Goal: Complete application form

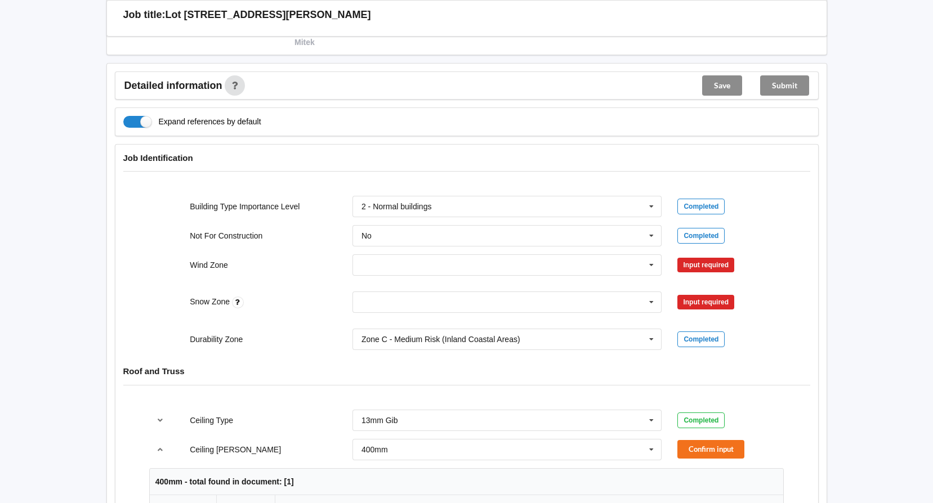
scroll to position [394, 0]
click at [645, 263] on icon at bounding box center [651, 264] width 17 height 21
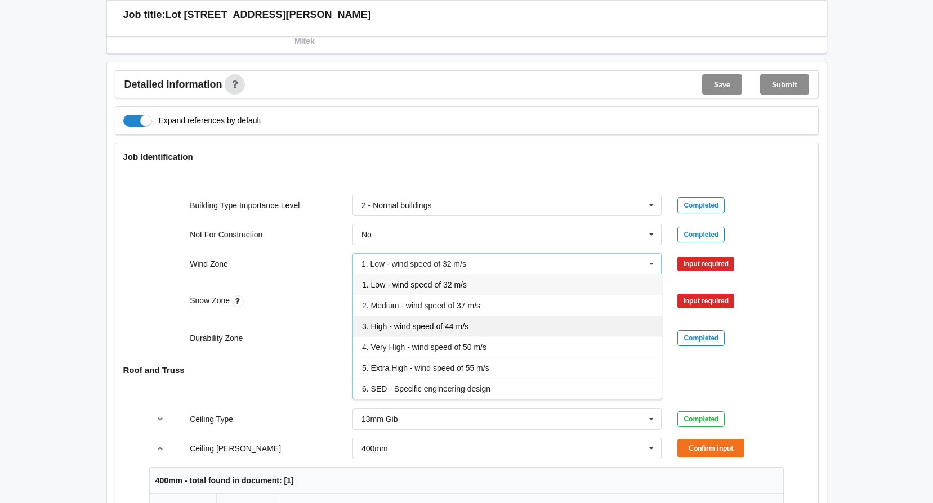
click at [407, 329] on span "3. High - wind speed of 44 m/s" at bounding box center [415, 326] width 106 height 9
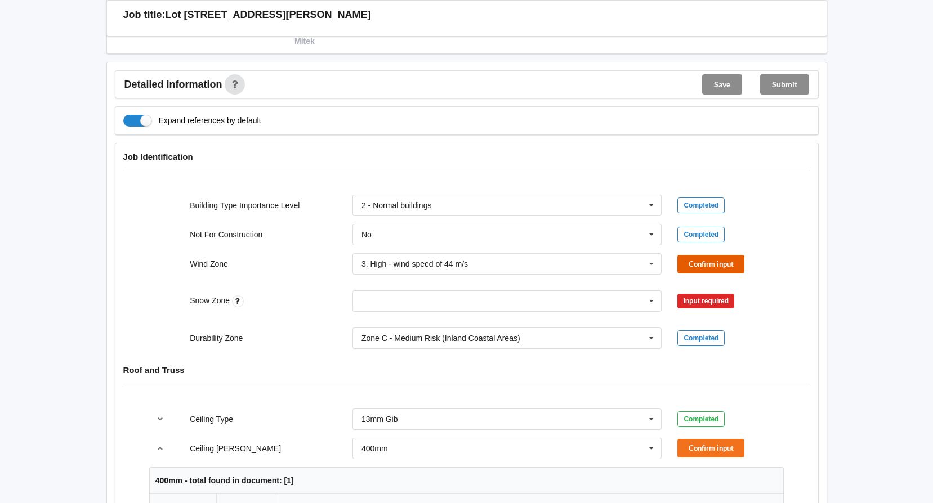
click at [700, 263] on button "Confirm input" at bounding box center [710, 264] width 67 height 19
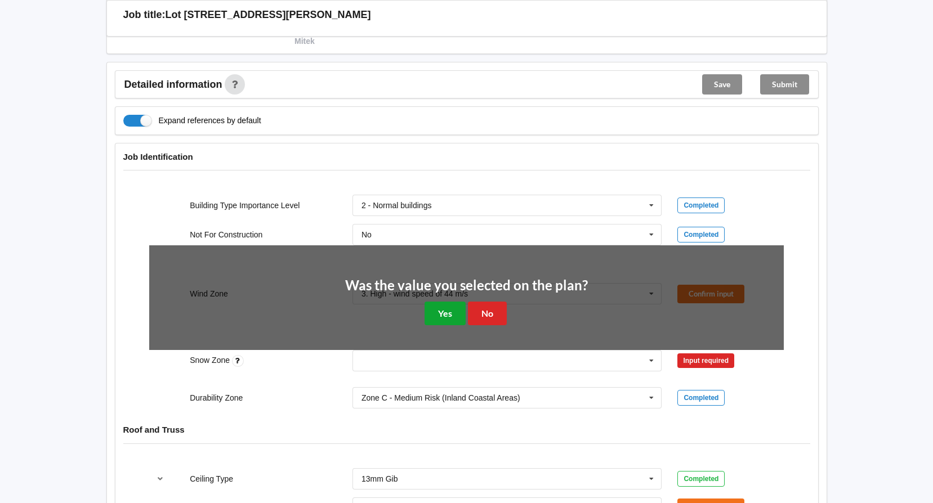
click at [452, 310] on button "Yes" at bounding box center [444, 313] width 41 height 23
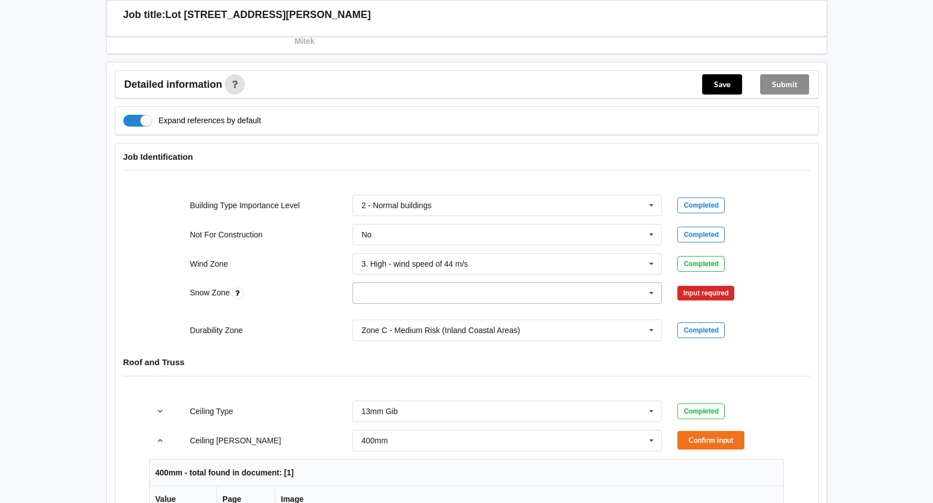
click at [649, 292] on icon at bounding box center [651, 293] width 17 height 21
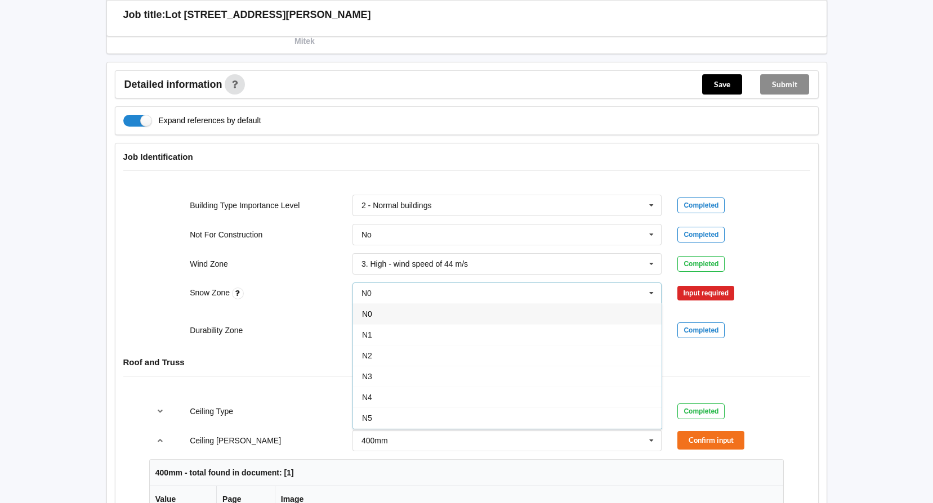
click at [377, 396] on div "N4" at bounding box center [507, 397] width 308 height 21
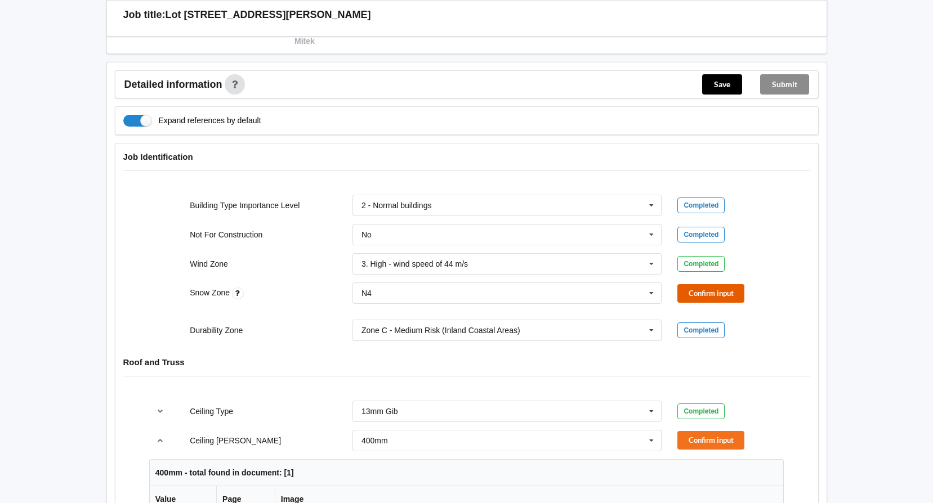
click at [709, 289] on button "Confirm input" at bounding box center [710, 293] width 67 height 19
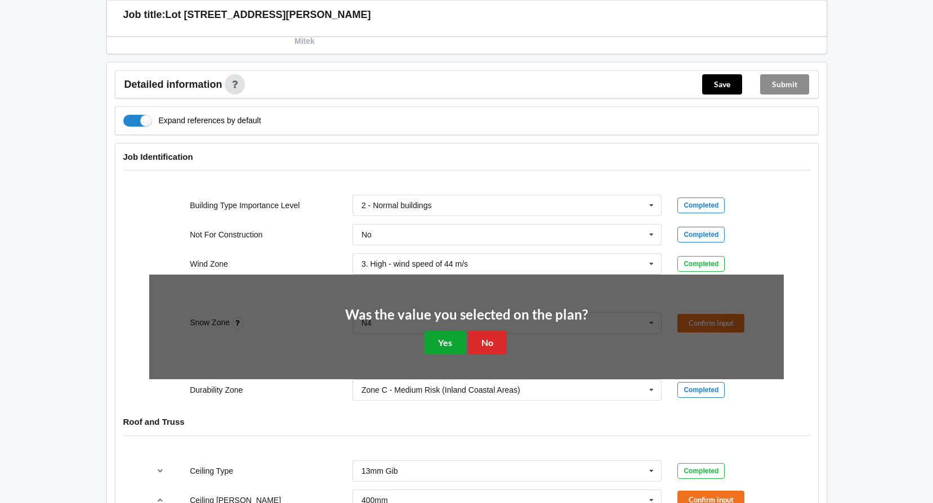
drag, startPoint x: 449, startPoint y: 337, endPoint x: 441, endPoint y: 337, distance: 7.9
click at [448, 337] on button "Yes" at bounding box center [444, 342] width 41 height 23
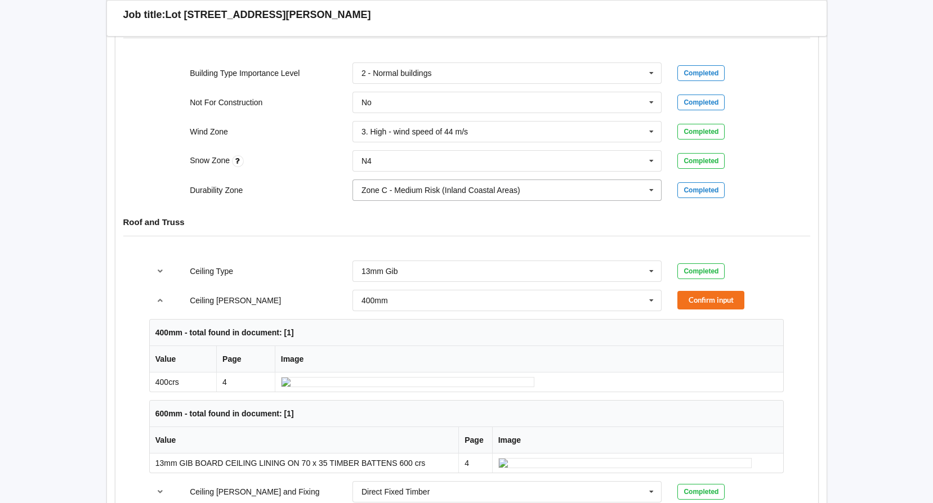
scroll to position [563, 0]
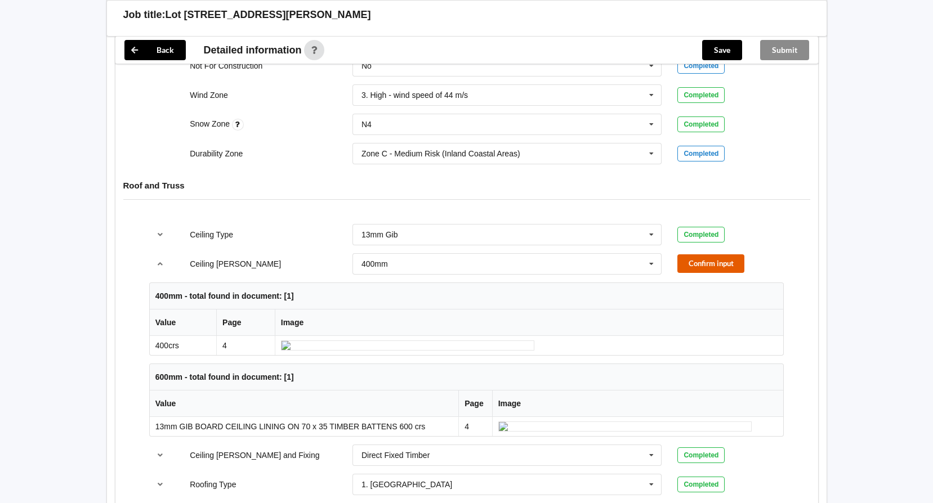
click at [698, 261] on button "Confirm input" at bounding box center [710, 263] width 67 height 19
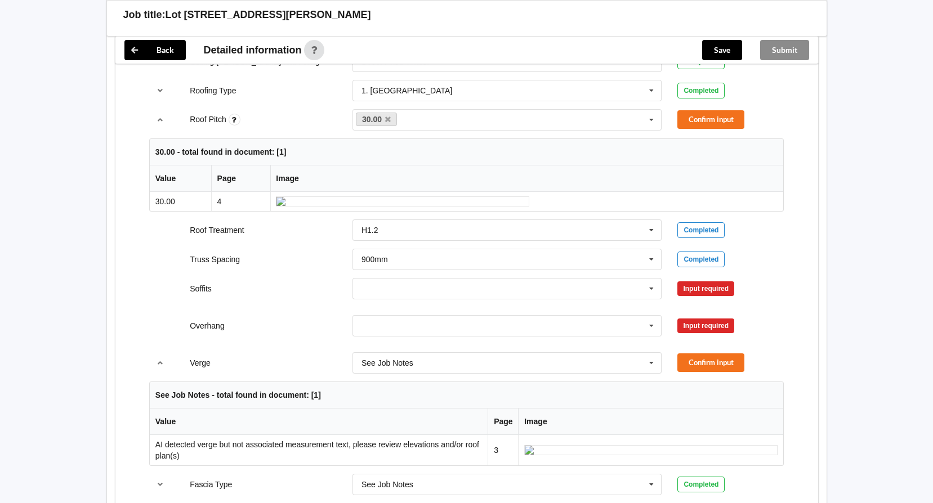
scroll to position [788, 0]
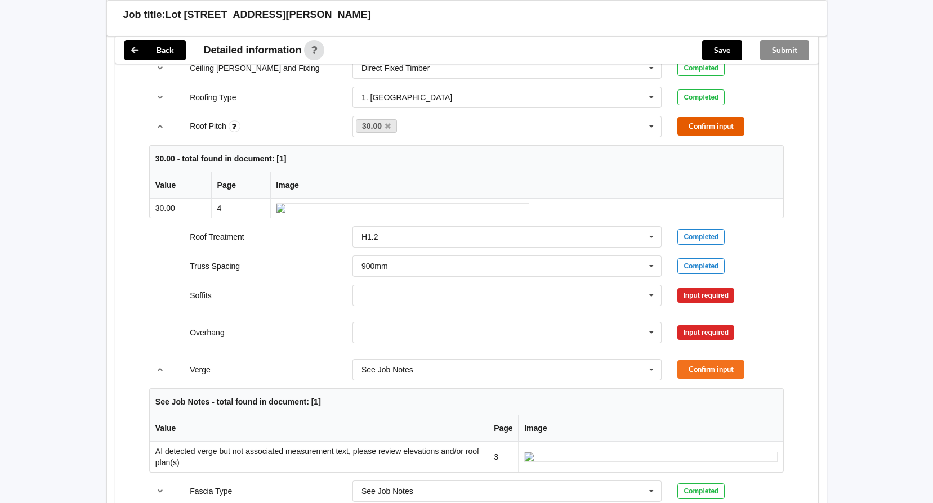
click at [713, 125] on button "Confirm input" at bounding box center [710, 126] width 67 height 19
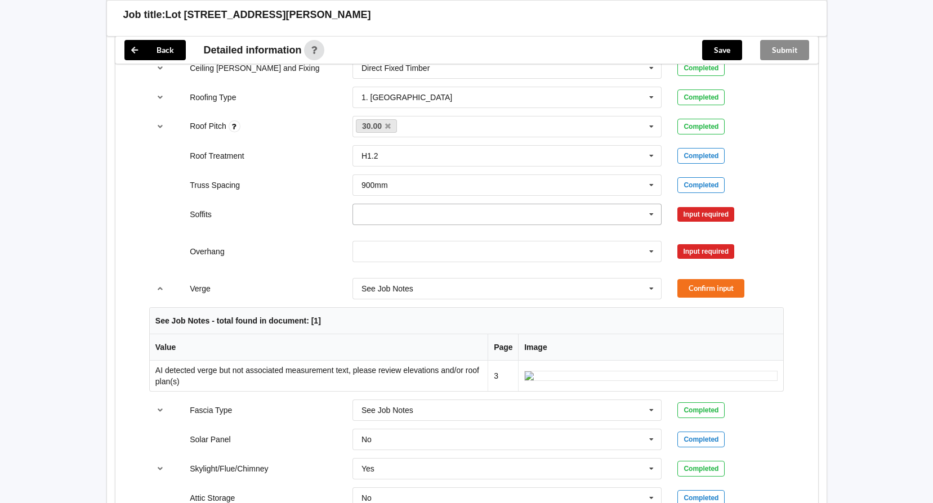
click at [650, 210] on icon at bounding box center [651, 214] width 17 height 21
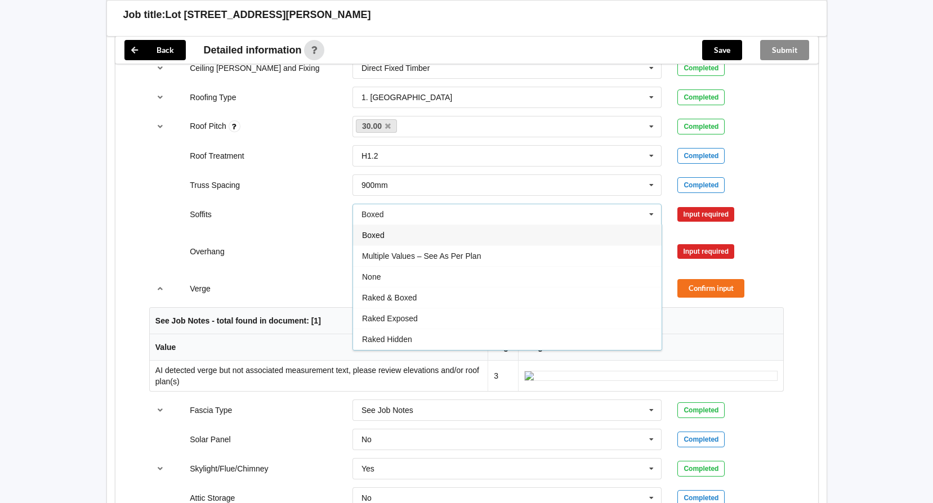
click at [388, 236] on div "Boxed" at bounding box center [507, 235] width 308 height 21
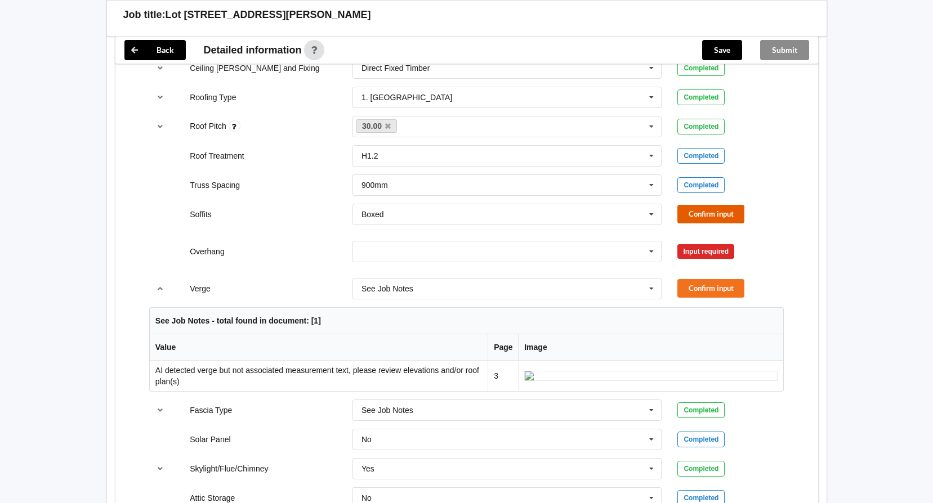
click at [703, 210] on button "Confirm input" at bounding box center [710, 214] width 67 height 19
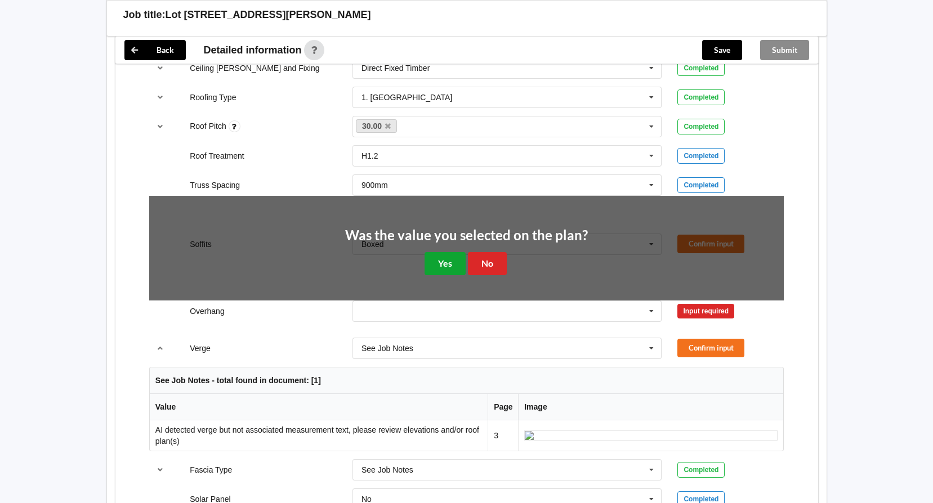
click at [431, 262] on button "Yes" at bounding box center [444, 263] width 41 height 23
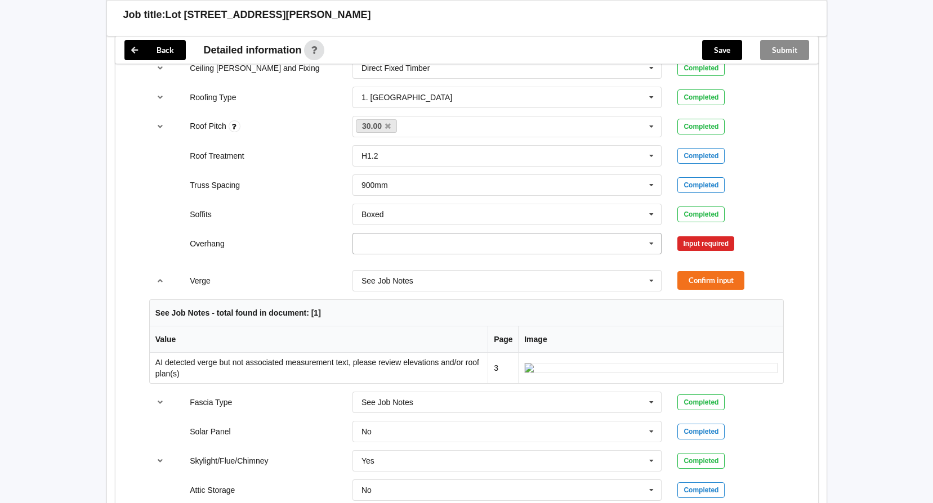
click at [650, 245] on icon at bounding box center [651, 244] width 17 height 21
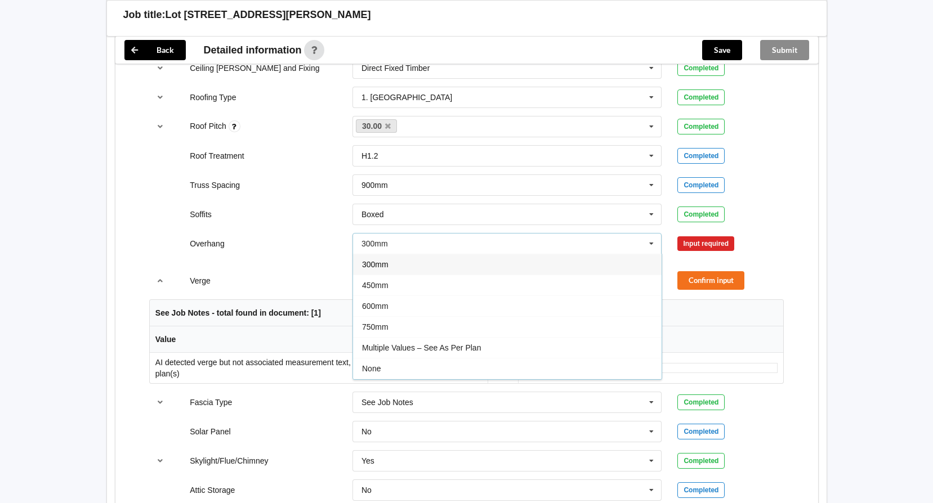
drag, startPoint x: 389, startPoint y: 311, endPoint x: 472, endPoint y: 271, distance: 92.1
click at [390, 310] on div "600mm" at bounding box center [507, 305] width 308 height 21
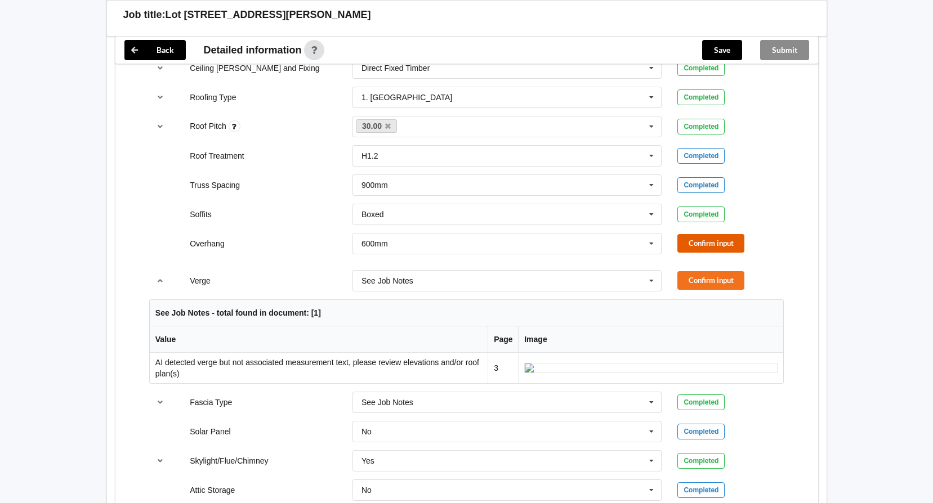
click at [716, 241] on button "Confirm input" at bounding box center [710, 243] width 67 height 19
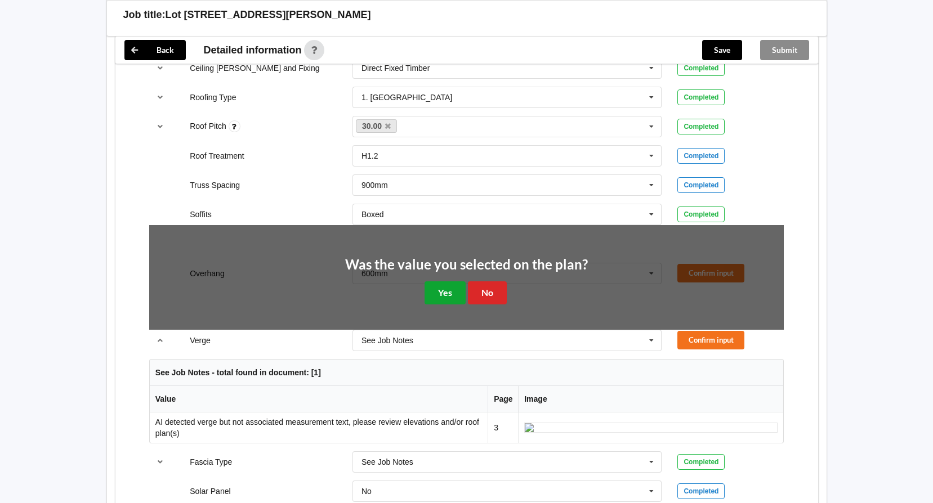
click at [428, 292] on button "Yes" at bounding box center [444, 292] width 41 height 23
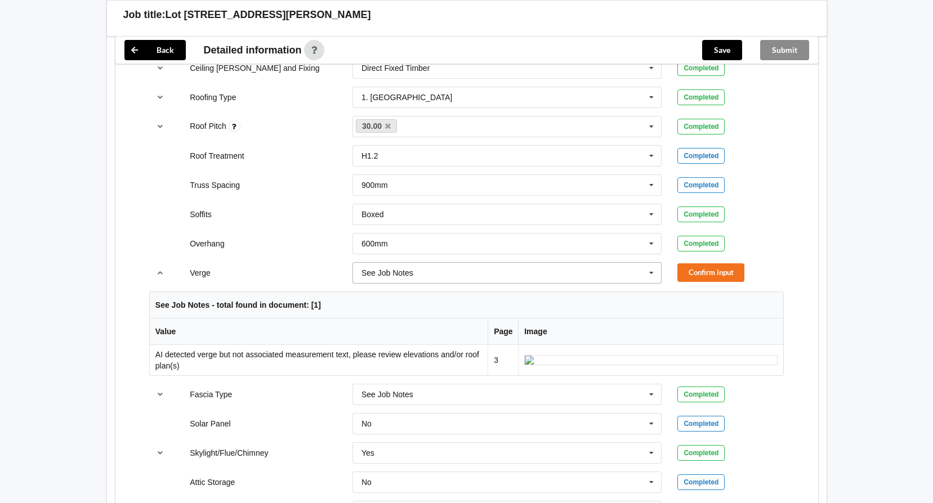
click at [647, 274] on icon at bounding box center [651, 273] width 17 height 21
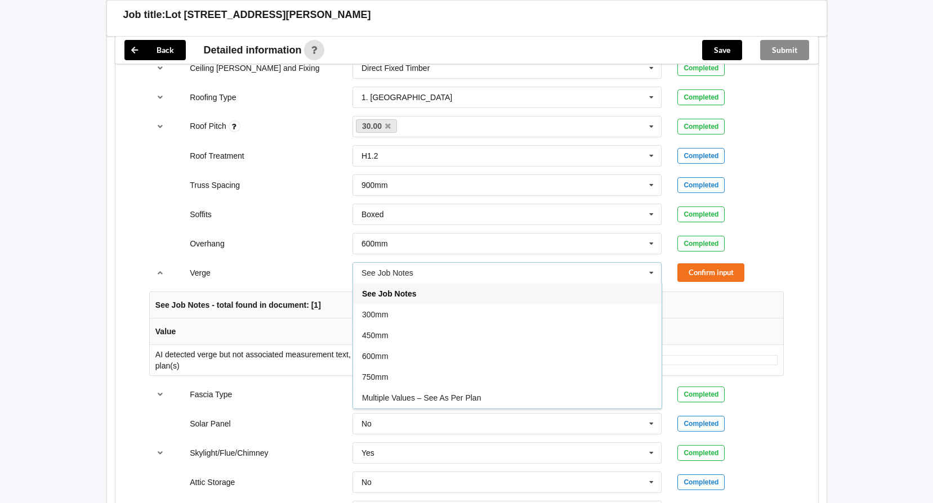
drag, startPoint x: 376, startPoint y: 356, endPoint x: 455, endPoint y: 337, distance: 80.4
click at [379, 355] on span "600mm" at bounding box center [375, 356] width 26 height 9
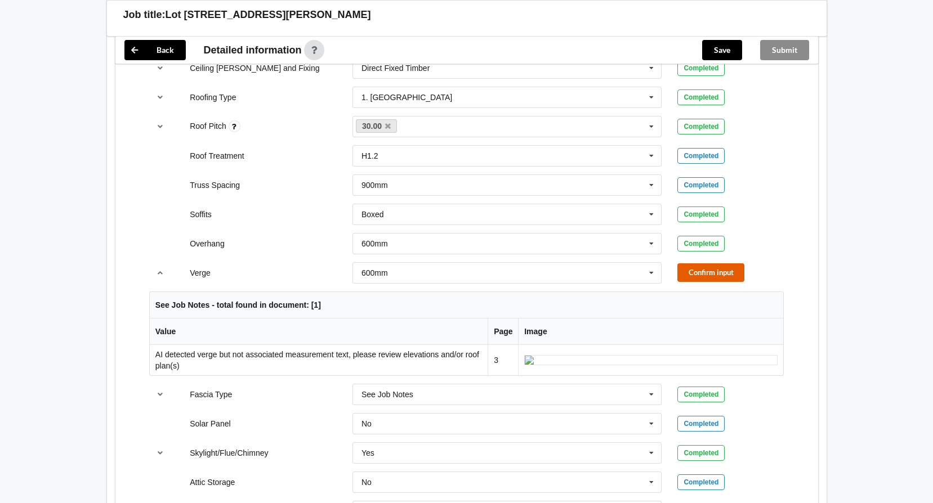
click at [700, 263] on button "Confirm input" at bounding box center [710, 272] width 67 height 19
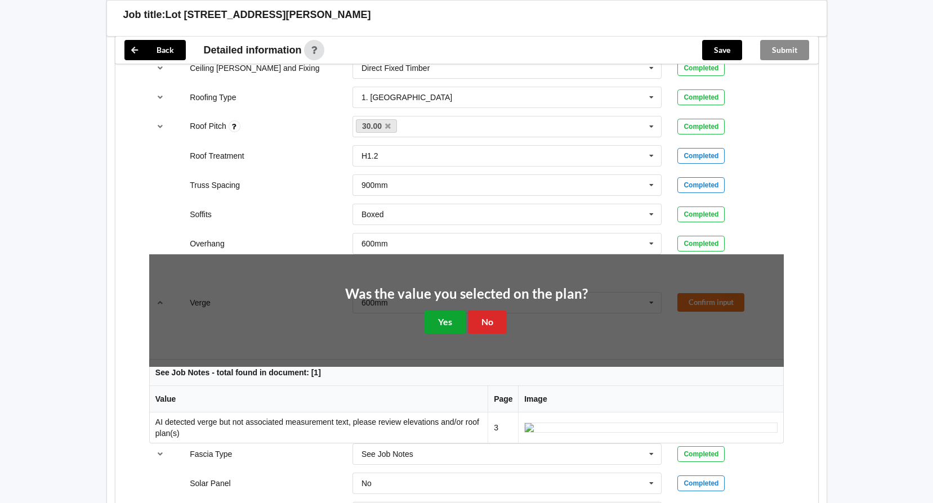
drag, startPoint x: 451, startPoint y: 323, endPoint x: 442, endPoint y: 316, distance: 11.6
click at [450, 323] on button "Yes" at bounding box center [444, 322] width 41 height 23
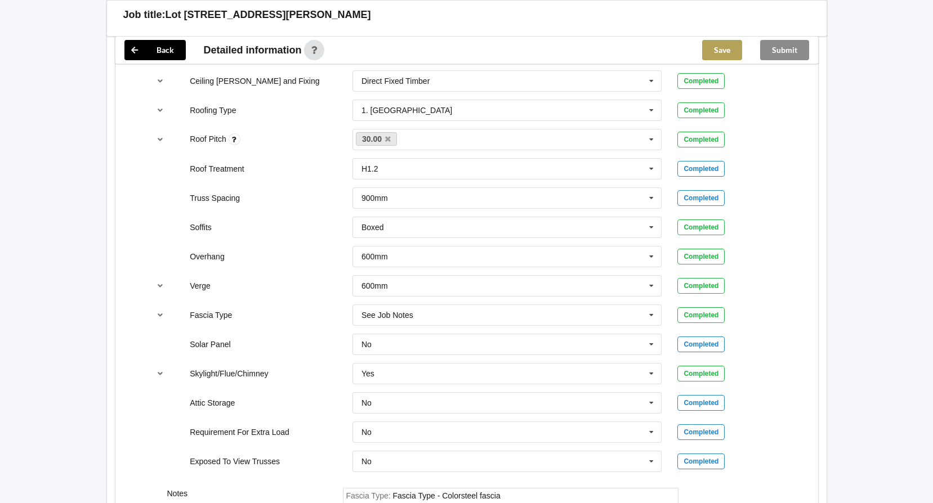
click at [726, 44] on button "Save" at bounding box center [722, 50] width 40 height 20
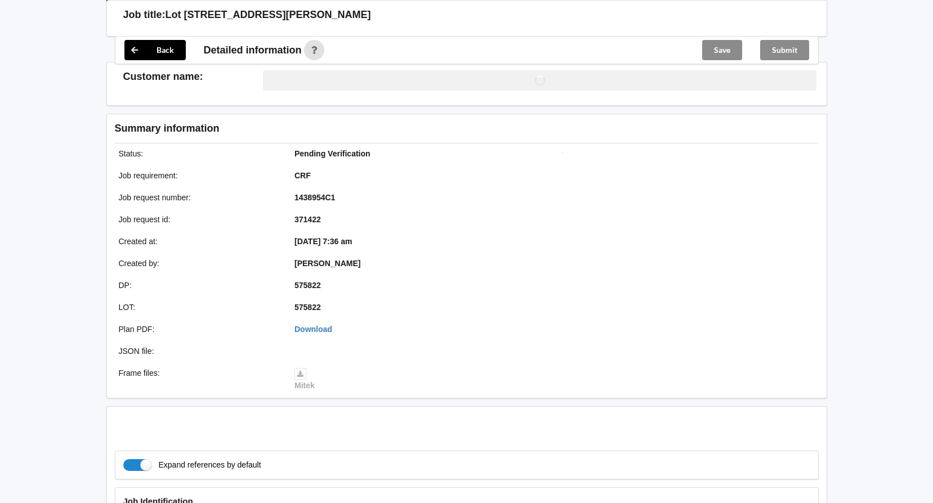
scroll to position [775, 0]
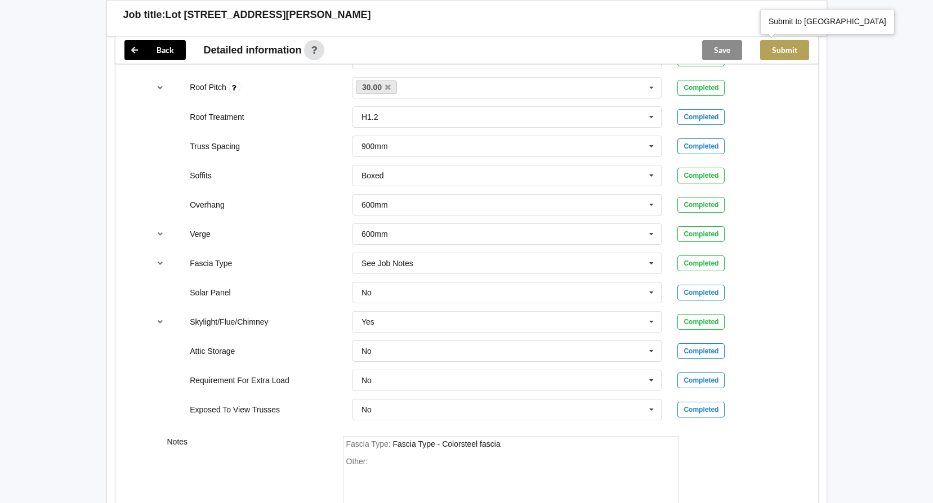
click at [785, 42] on button "Submit" at bounding box center [784, 50] width 49 height 20
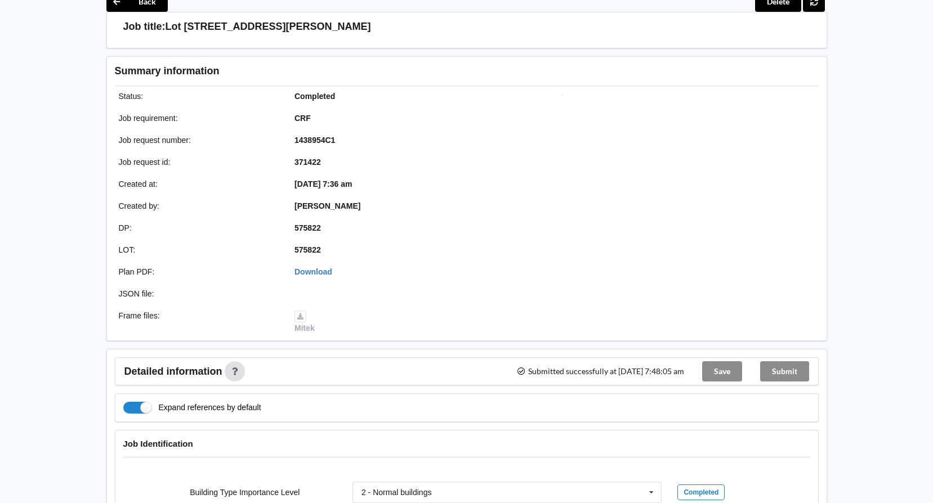
scroll to position [0, 0]
